Goal: Find specific page/section: Find specific page/section

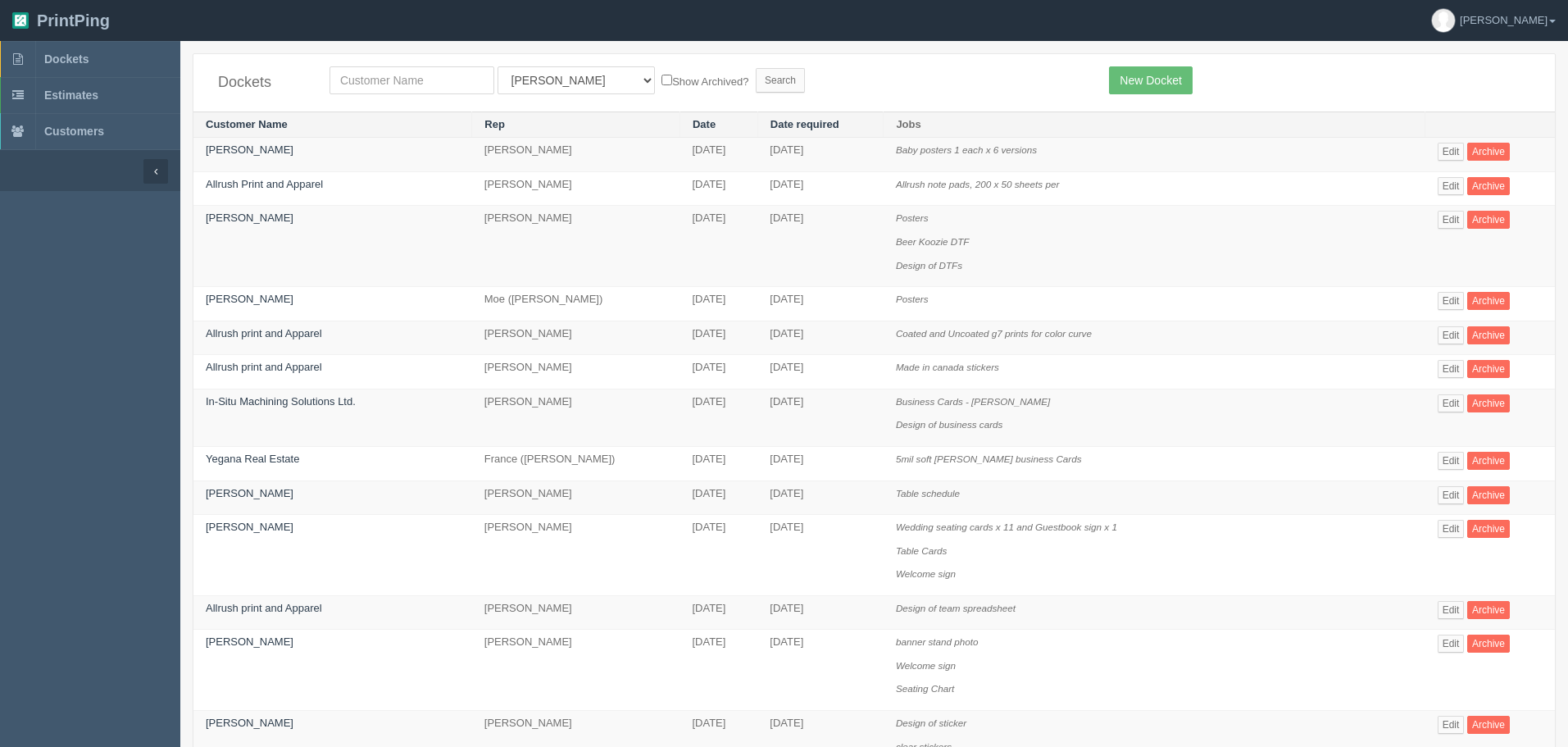
select select "11"
type input "the jewish"
click at [755, 68] on input "Search" at bounding box center [780, 80] width 50 height 25
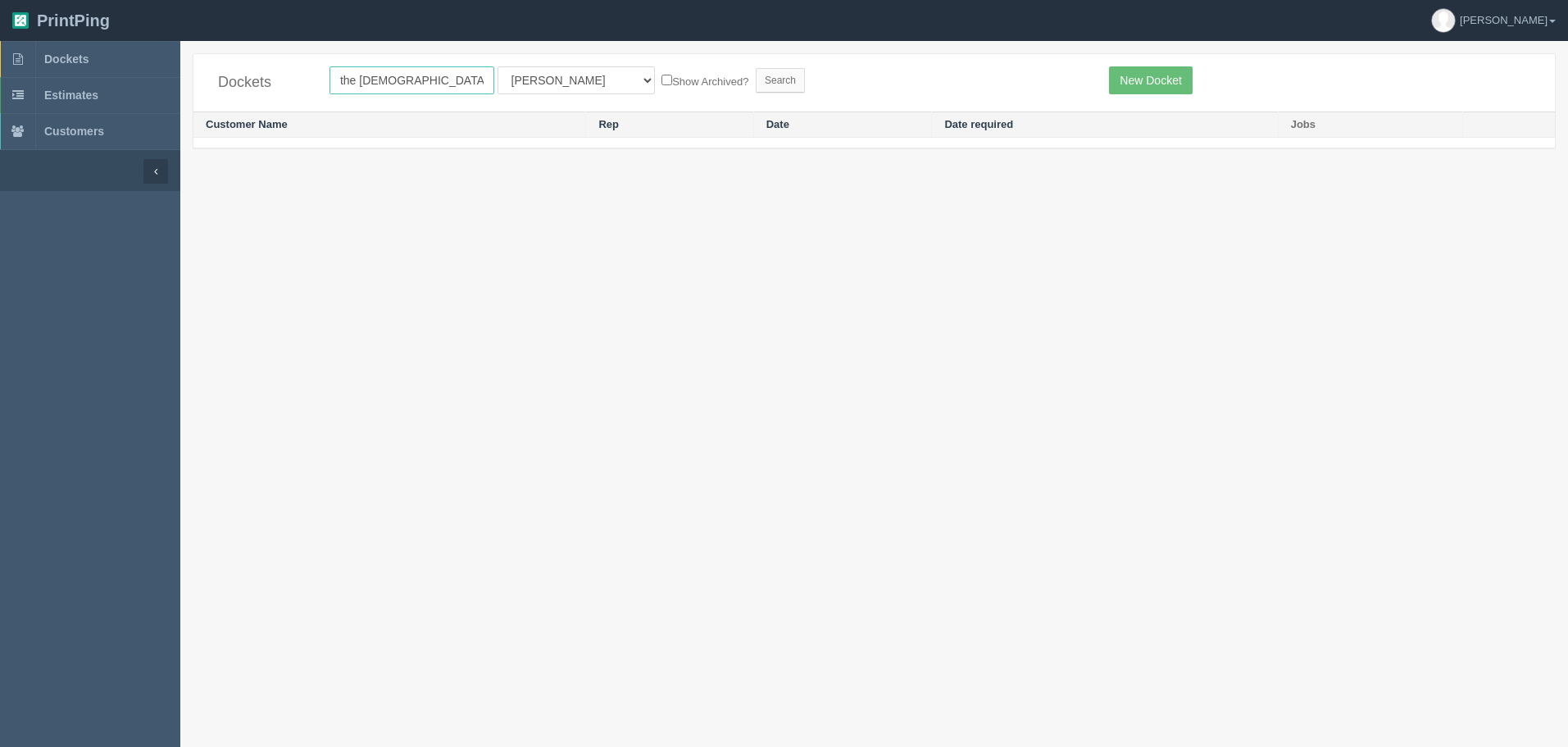
click at [400, 77] on input "the jewish" at bounding box center [411, 80] width 165 height 28
drag, startPoint x: 405, startPoint y: 77, endPoint x: 90, endPoint y: 72, distance: 315.0
click at [90, 72] on section "Dockets Estimates Customers" at bounding box center [784, 414] width 1568 height 747
type input "jewish"
click at [755, 68] on input "Search" at bounding box center [780, 80] width 50 height 25
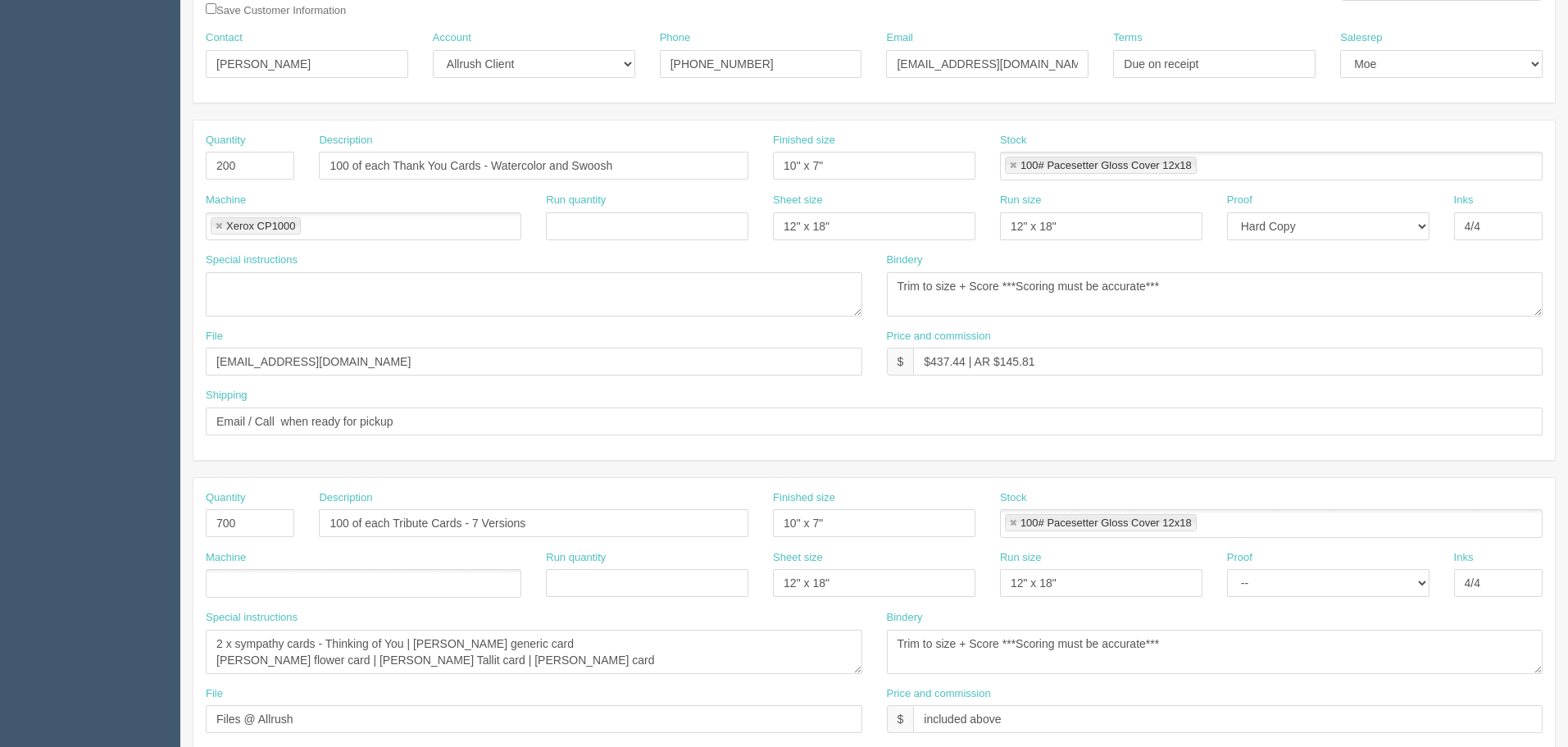
scroll to position [246, 0]
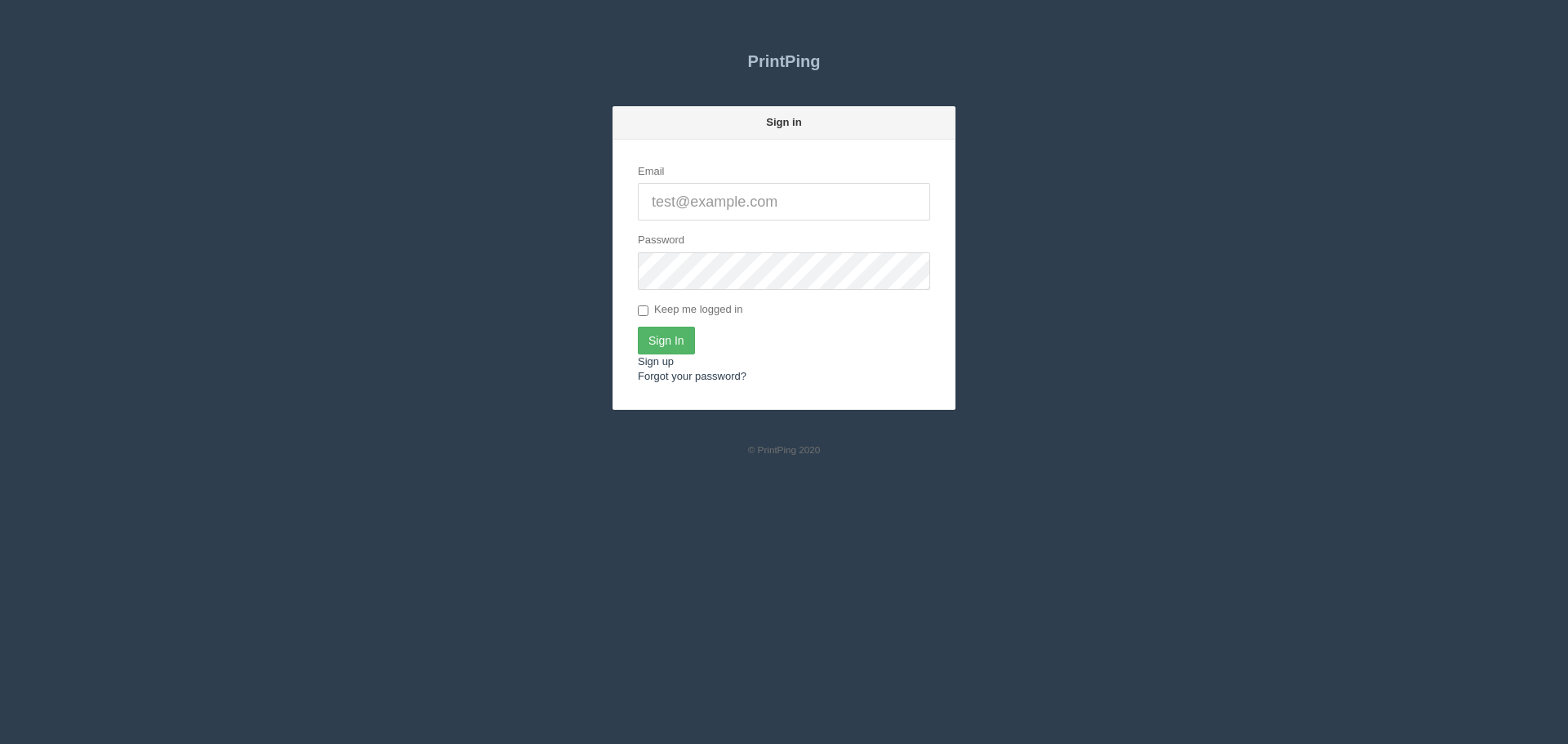
type input "[PERSON_NAME][EMAIL_ADDRESS][DOMAIN_NAME]"
click at [677, 346] on input "Sign In" at bounding box center [666, 340] width 57 height 28
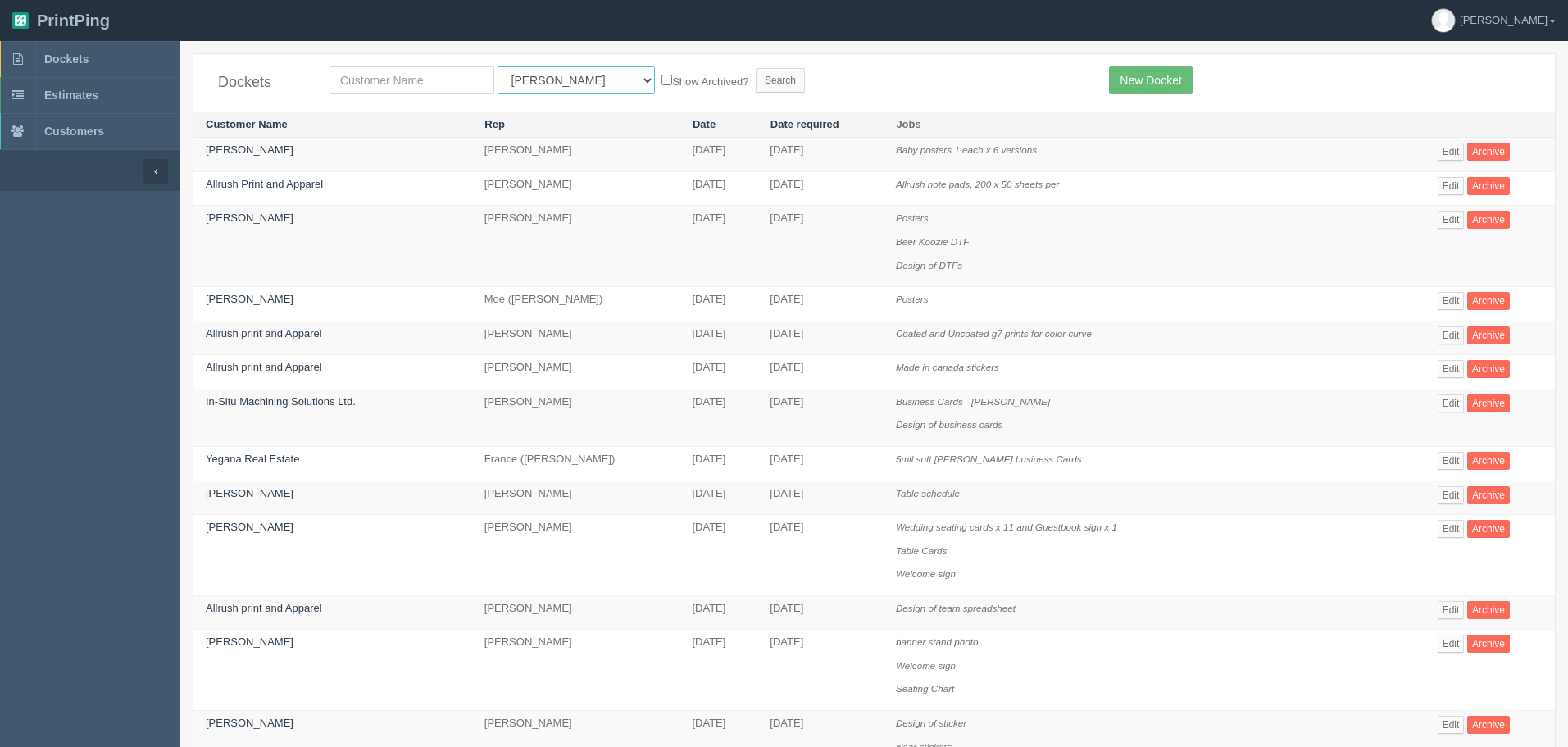
click at [518, 82] on select "All Users Ali Ali Test 1 Aly Amy Ankit Arif Brandon Dan France Greg Jim Mark Ma…" at bounding box center [576, 80] width 157 height 28
select select "14"
click at [498, 67] on select "All Users Ali Ali Test 1 Aly Amy Ankit Arif Brandon Dan France Greg Jim Mark Ma…" at bounding box center [576, 80] width 157 height 28
click at [458, 84] on input "text" at bounding box center [411, 80] width 165 height 28
type input "tile"
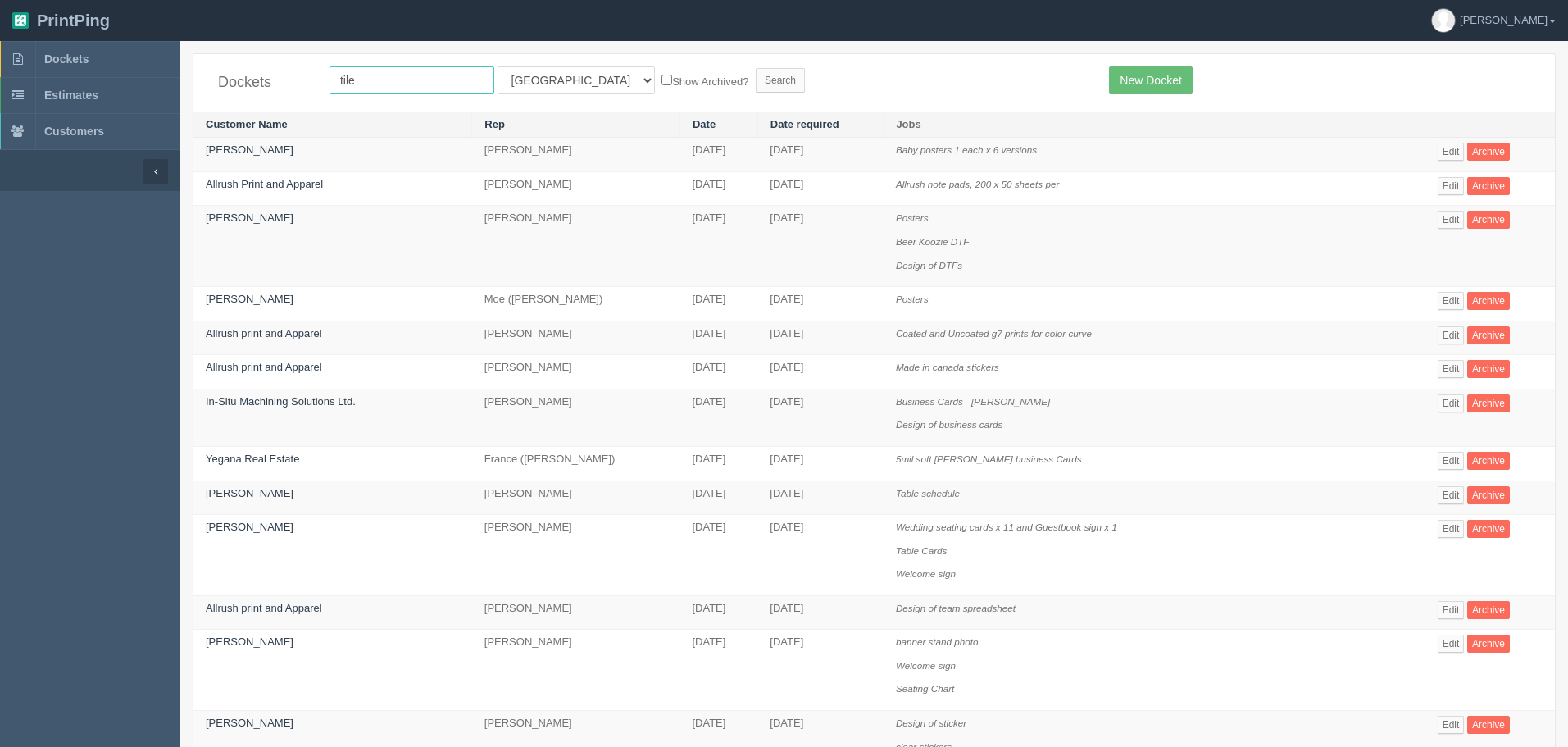
click at [755, 68] on input "Search" at bounding box center [780, 80] width 50 height 25
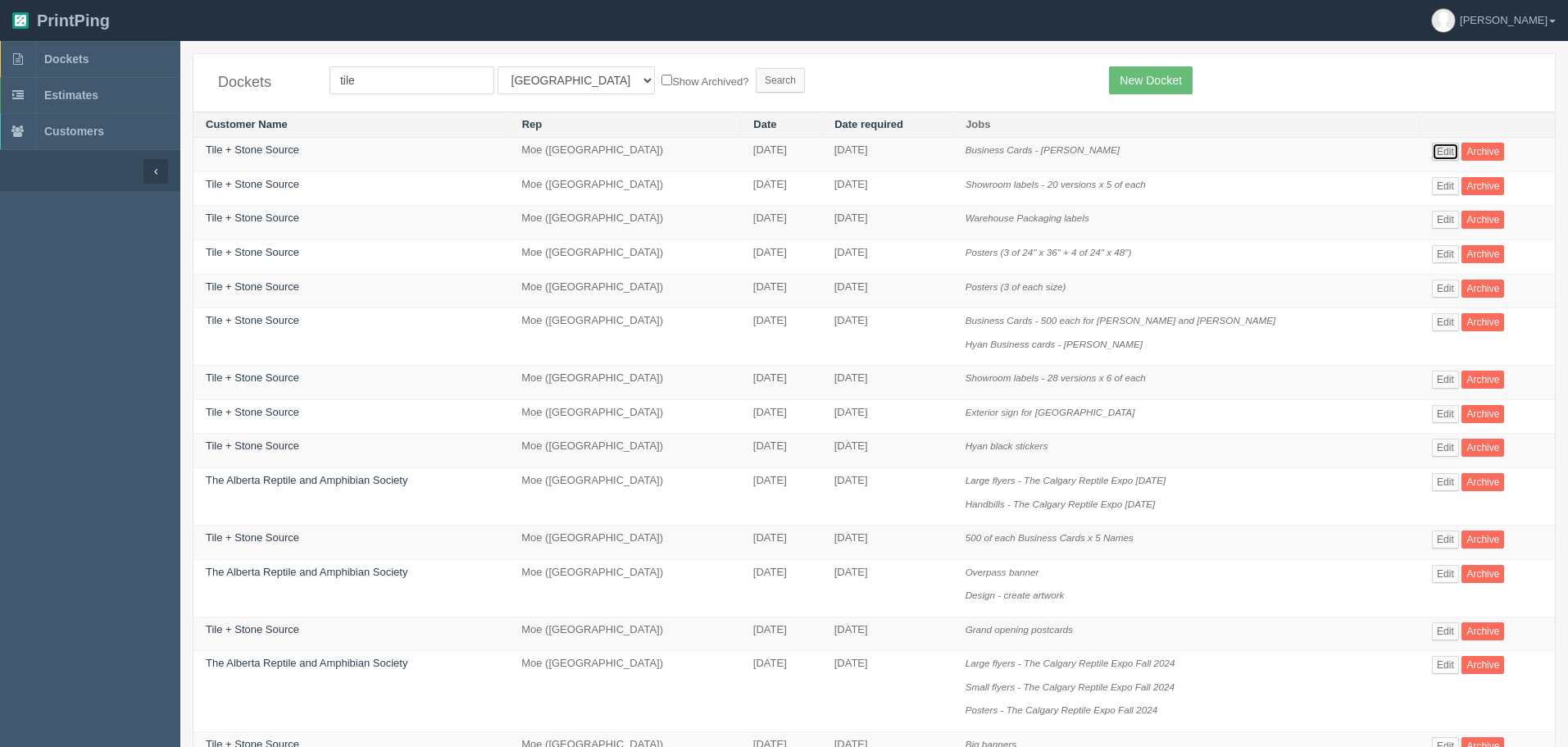
click at [1432, 150] on link "Edit" at bounding box center [1445, 152] width 27 height 18
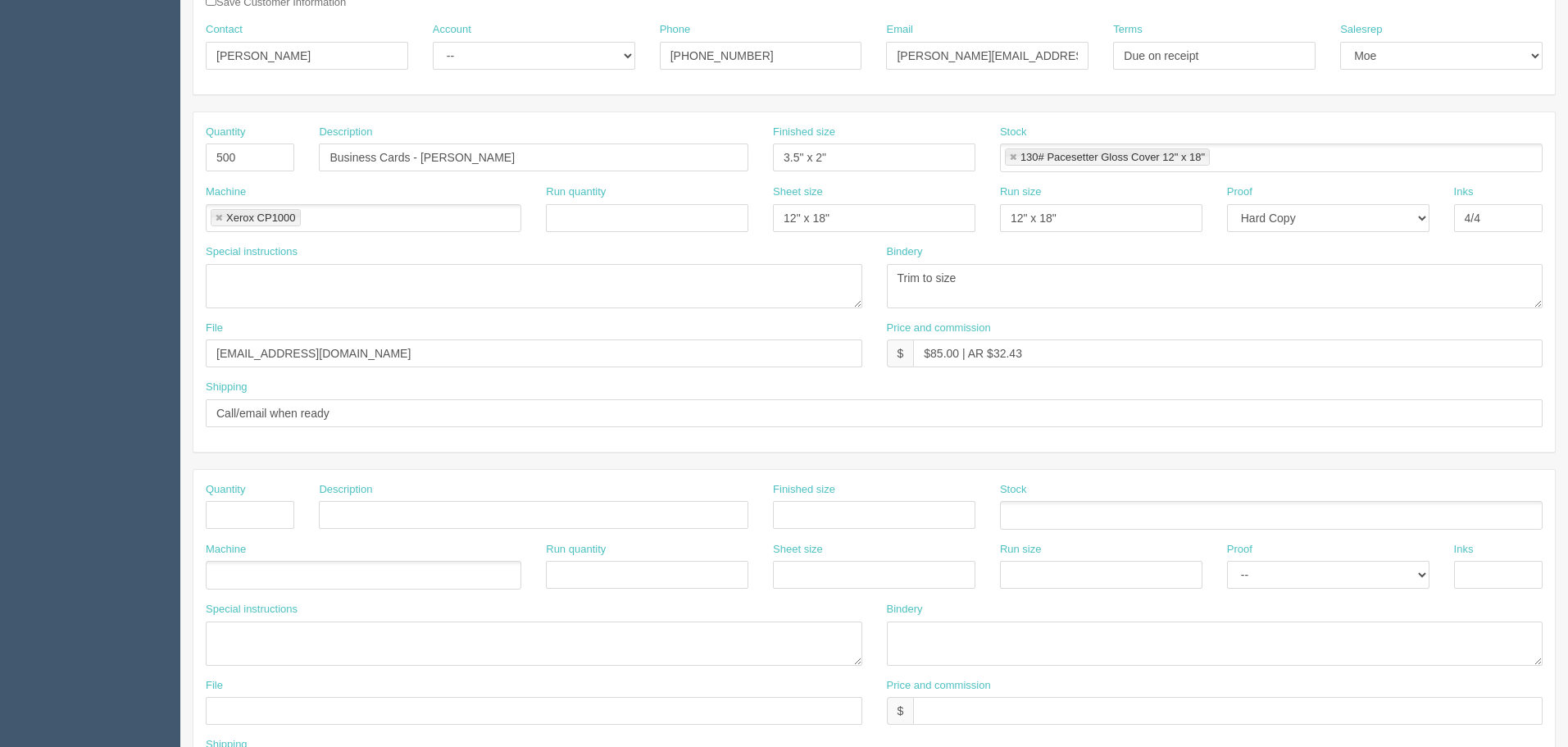
scroll to position [82, 0]
